Goal: Task Accomplishment & Management: Use online tool/utility

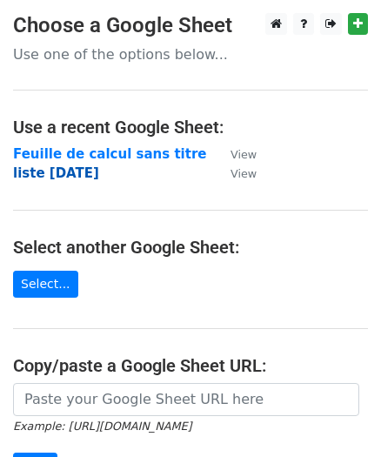
click at [84, 175] on strong "liste [DATE]" at bounding box center [56, 173] width 86 height 16
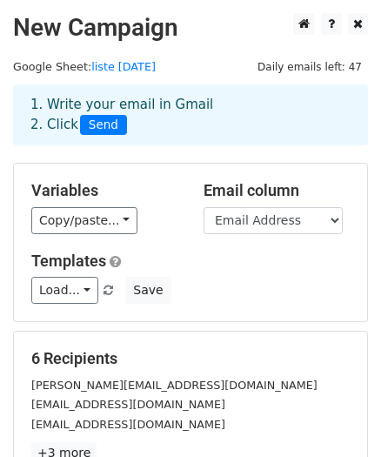
scroll to position [67, 0]
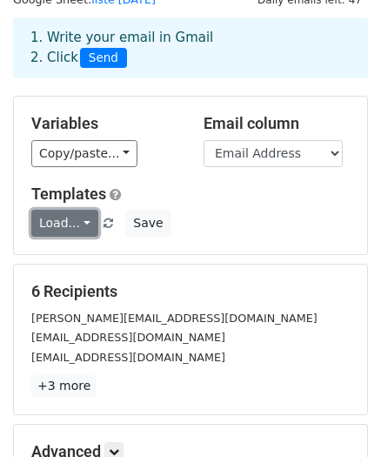
click at [70, 222] on link "Load..." at bounding box center [64, 223] width 67 height 27
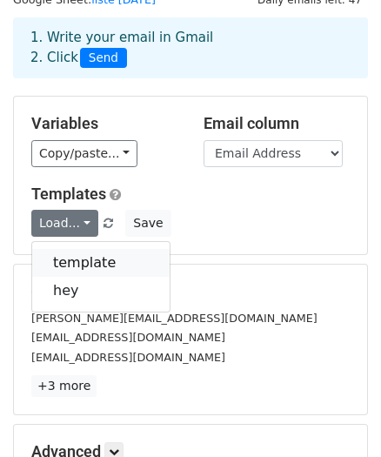
click at [73, 256] on link "template" at bounding box center [100, 263] width 137 height 28
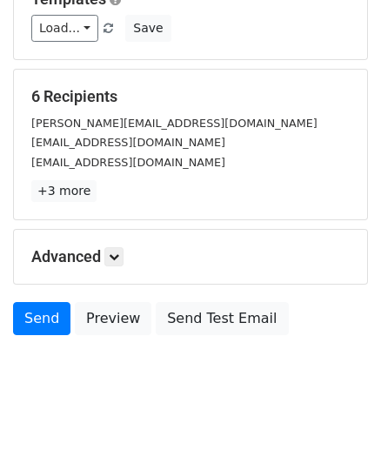
scroll to position [287, 0]
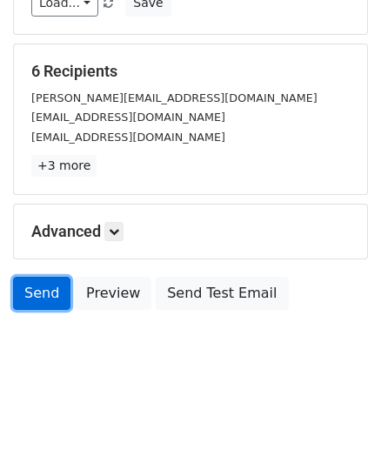
click at [36, 289] on link "Send" at bounding box center [41, 293] width 57 height 33
click at [43, 307] on link "Send" at bounding box center [41, 293] width 57 height 33
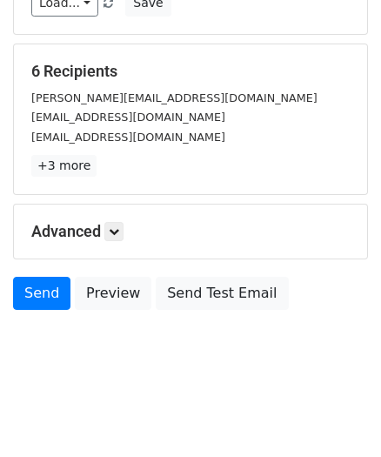
drag, startPoint x: 351, startPoint y: 65, endPoint x: 386, endPoint y: 65, distance: 34.8
click at [380, 65] on html "New Campaign Daily emails left: 47 Google Sheet: liste 09/10/2025 1. Write your…" at bounding box center [190, 85] width 381 height 744
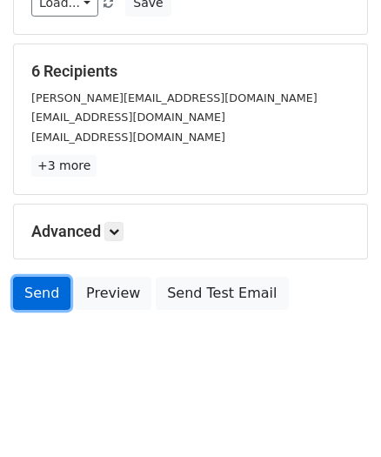
click at [48, 295] on link "Send" at bounding box center [41, 293] width 57 height 33
click at [17, 282] on link "Send" at bounding box center [41, 293] width 57 height 33
click at [29, 285] on link "Send" at bounding box center [41, 293] width 57 height 33
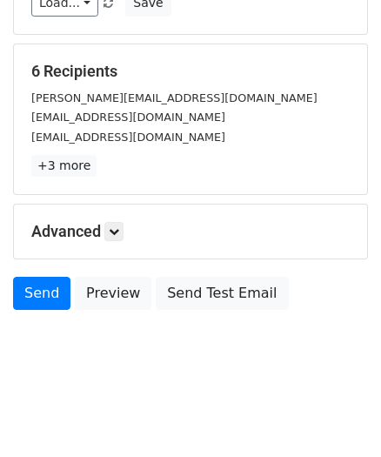
click at [0, 287] on div "Send Preview Send Test Email" at bounding box center [190, 298] width 381 height 42
